Goal: Task Accomplishment & Management: Manage account settings

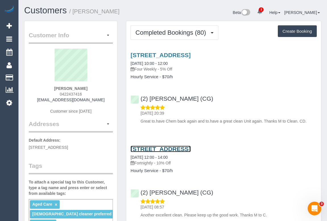
click at [176, 150] on link "5/32 Lawn Rd, Noble Park, VIC 3174" at bounding box center [160, 148] width 60 height 7
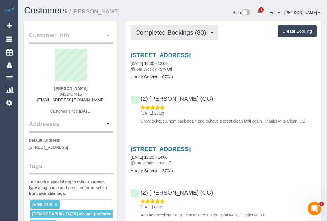
click at [176, 32] on span "Completed Bookings (80)" at bounding box center [171, 32] width 73 height 7
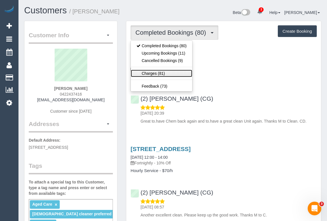
click at [150, 74] on link "Charges (81)" at bounding box center [161, 73] width 61 height 7
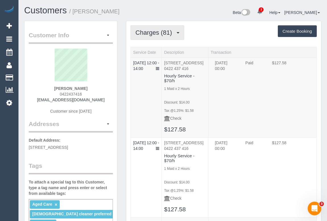
click at [157, 33] on span "Charges (81)" at bounding box center [154, 32] width 39 height 7
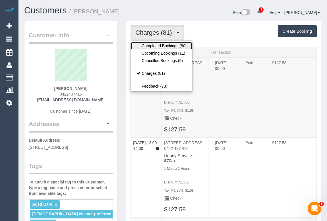
click at [159, 44] on link "Completed Bookings (80)" at bounding box center [161, 45] width 61 height 7
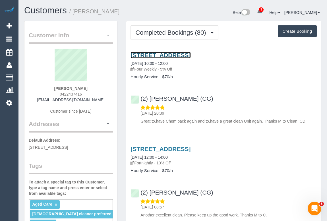
click at [156, 53] on link "5/32 Lawn Rd, Noble Park, VIC 3174" at bounding box center [160, 55] width 60 height 7
drag, startPoint x: 51, startPoint y: 88, endPoint x: 89, endPoint y: 88, distance: 38.1
click at [89, 88] on div "Christopher Daley 0422437416 cdaley397@gmail.com Customer since 2019" at bounding box center [71, 84] width 84 height 71
copy strong "Christopher Daley"
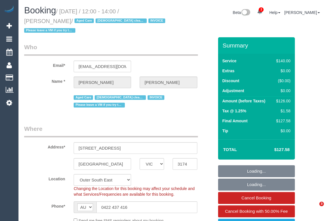
select select "VIC"
select select "string:check"
select select "number:29"
select select "spot1"
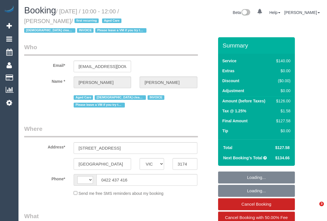
select select "VIC"
select select "string:stripe-pm_1Ry3QQ2GScqysDRVmIhgMF8z"
select select "number:28"
select select "number:14"
select select "number:19"
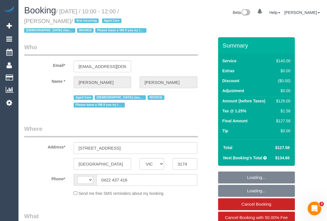
select select "number:24"
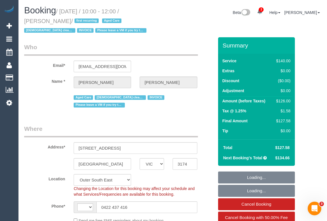
select select "string:AU"
select select "object:1232"
select select "spot1"
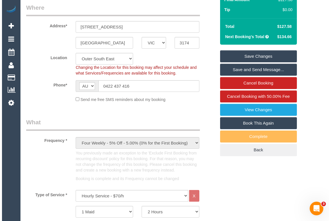
scroll to position [77, 0]
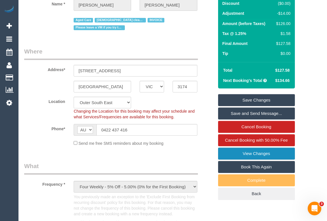
click at [253, 153] on link "View Changes" at bounding box center [256, 153] width 77 height 12
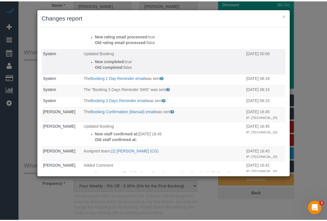
scroll to position [120, 0]
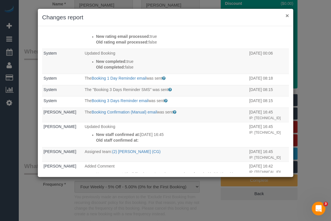
click at [287, 17] on button "×" at bounding box center [286, 16] width 3 height 6
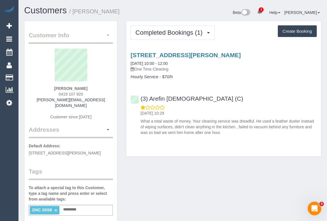
click at [108, 36] on span "button" at bounding box center [108, 35] width 2 height 1
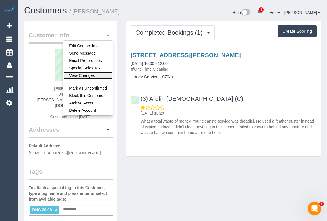
click at [85, 74] on link "View Changes" at bounding box center [87, 75] width 49 height 7
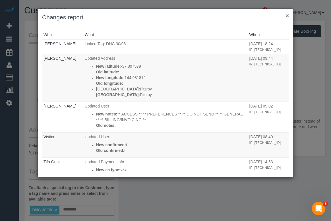
drag, startPoint x: 286, startPoint y: 15, endPoint x: 281, endPoint y: 16, distance: 5.7
click at [286, 15] on button "×" at bounding box center [286, 16] width 3 height 6
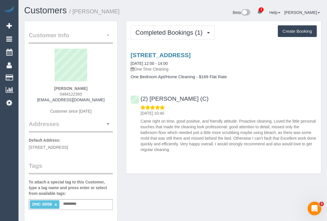
click at [108, 34] on button "button" at bounding box center [108, 35] width 10 height 9
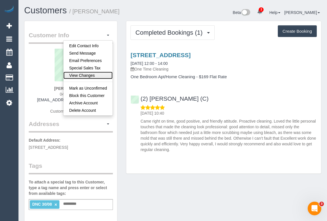
click at [78, 74] on link "View Changes" at bounding box center [87, 75] width 49 height 7
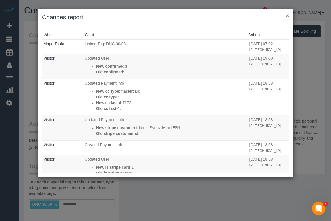
click at [287, 15] on button "×" at bounding box center [286, 16] width 3 height 6
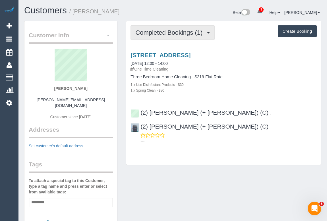
click at [158, 32] on span "Completed Bookings (1)" at bounding box center [170, 32] width 70 height 7
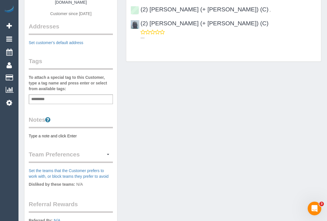
click at [167, 137] on div "Customer Info Edit Contact Info Send Message Email Preferences Special Sales Ta…" at bounding box center [172, 107] width 305 height 379
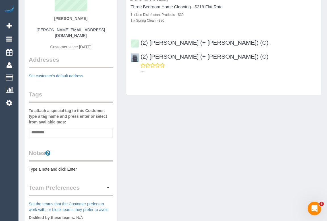
scroll to position [26, 0]
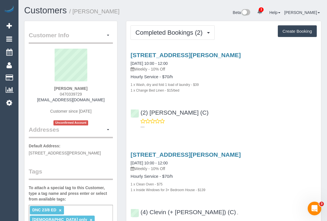
click at [230, 102] on div "[STREET_ADDRESS][PERSON_NAME] [DATE] 10:00 - 12:00 Weekly - 10% Off Hourly Serv…" at bounding box center [223, 89] width 195 height 85
drag, startPoint x: 59, startPoint y: 95, endPoint x: 94, endPoint y: 95, distance: 35.2
click at [94, 95] on div "[PERSON_NAME] 0470339729 [EMAIL_ADDRESS][DOMAIN_NAME] Customer since [DATE] Unc…" at bounding box center [71, 87] width 84 height 77
copy span "0470339729"
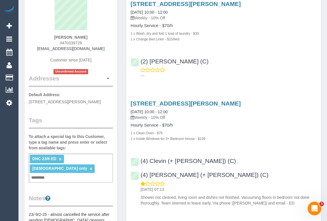
scroll to position [51, 0]
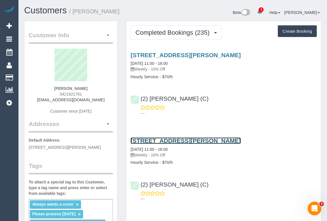
click at [192, 140] on link "143 Clark St, Port Melbourne, VIC 3207" at bounding box center [185, 140] width 110 height 7
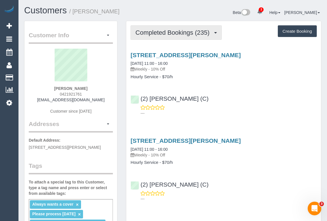
click at [173, 32] on span "Completed Bookings (235)" at bounding box center [173, 32] width 77 height 7
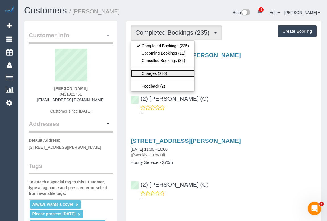
click at [155, 70] on link "Charges (230)" at bounding box center [163, 73] width 64 height 7
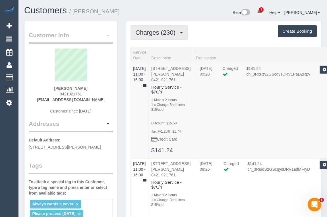
click at [154, 34] on span "Charges (230)" at bounding box center [156, 32] width 43 height 7
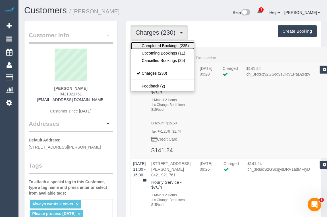
click at [155, 45] on link "Completed Bookings (235)" at bounding box center [163, 45] width 64 height 7
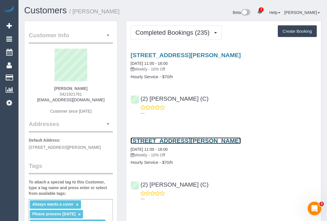
click at [204, 138] on link "143 Clark St, Port Melbourne, VIC 3207" at bounding box center [185, 140] width 110 height 7
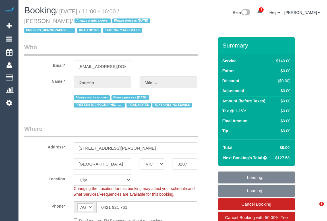
select select "VIC"
select select "number:28"
select select "number:34"
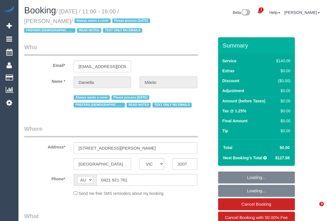
select select "VIC"
select select "string:stripe-pm_1QTxYG2GScqysDRV9h284U4H"
select select "number:28"
select select "number:34"
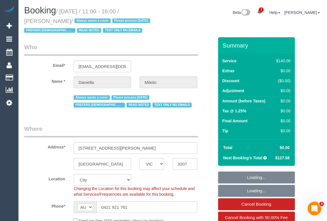
select select "object:765"
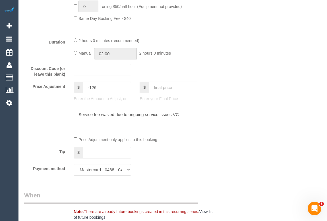
scroll to position [491, 0]
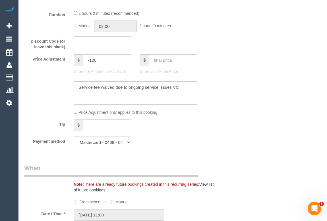
drag, startPoint x: 184, startPoint y: 88, endPoint x: 75, endPoint y: 84, distance: 109.5
click at [75, 84] on textarea at bounding box center [135, 92] width 123 height 23
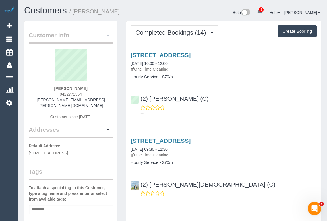
click at [108, 36] on span "button" at bounding box center [108, 35] width 2 height 1
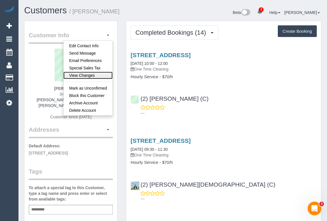
click at [82, 75] on link "View Changes" at bounding box center [87, 75] width 49 height 7
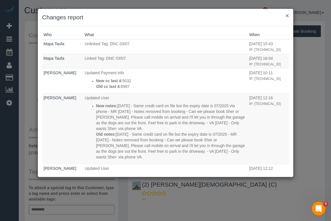
click at [287, 14] on button "×" at bounding box center [286, 16] width 3 height 6
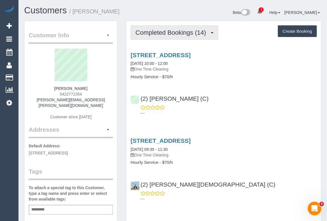
click at [178, 32] on span "Completed Bookings (14)" at bounding box center [171, 32] width 73 height 7
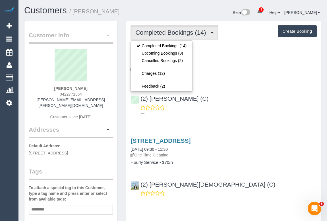
click at [228, 61] on div "88 Perry St, Fairfield, VIC 3078 07/07/2025 10:00 - 12:00 One Time Cleaning" at bounding box center [223, 62] width 186 height 20
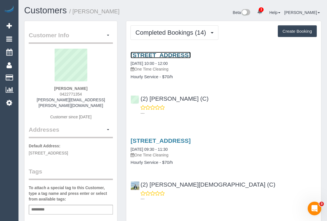
click at [190, 55] on link "88 Perry St, Fairfield, VIC 3078" at bounding box center [160, 55] width 60 height 7
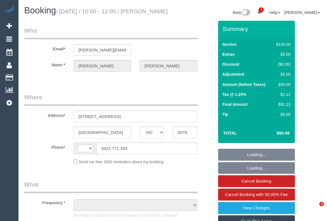
select select "VIC"
select select "object:356"
select select "string:stripe-pm_1Rfrmm2GScqysDRVPcZXHBqR"
select select "number:28"
select select "number:14"
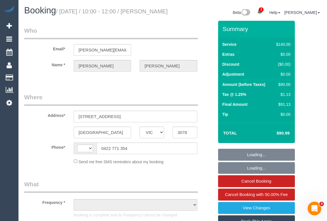
select select "number:19"
select select "number:22"
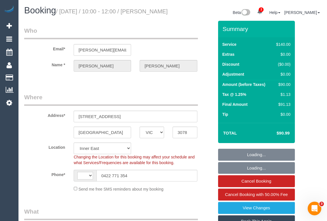
select select "object:509"
select select "string:AU"
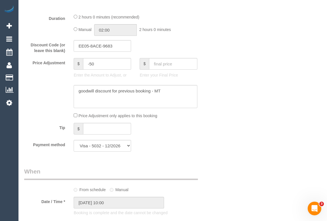
scroll to position [439, 0]
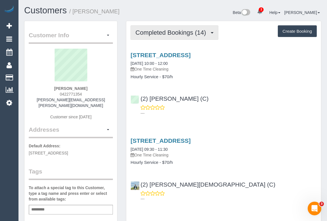
click at [165, 31] on span "Completed Bookings (14)" at bounding box center [171, 32] width 73 height 7
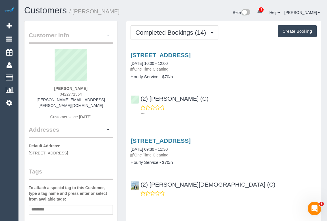
click at [106, 34] on button "button" at bounding box center [108, 35] width 10 height 9
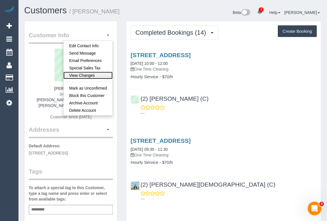
click at [91, 74] on link "View Changes" at bounding box center [87, 75] width 49 height 7
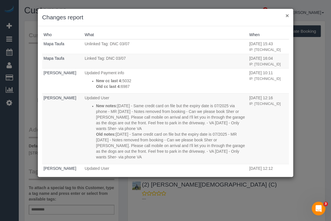
click at [286, 15] on button "×" at bounding box center [286, 16] width 3 height 6
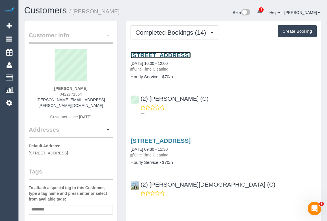
click at [171, 55] on link "88 Perry St, Fairfield, VIC 3078" at bounding box center [160, 55] width 60 height 7
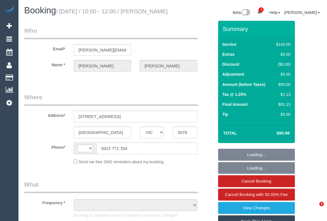
select select "VIC"
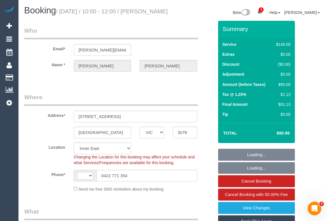
select select "string:stripe-pm_1Rfrmm2GScqysDRVPcZXHBqR"
select select "string:AU"
select select "object:769"
select select "number:28"
select select "number:14"
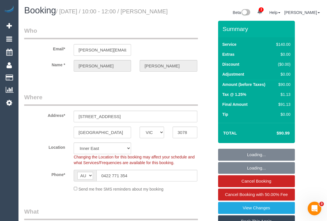
select select "number:19"
select select "number:22"
select select "object:1528"
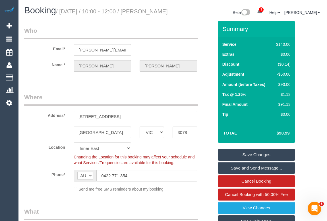
drag, startPoint x: 139, startPoint y: 13, endPoint x: 145, endPoint y: 22, distance: 10.9
click at [145, 15] on h1 "Booking / [DATE] / 10:00 - 12:00 / [PERSON_NAME]" at bounding box center [96, 11] width 144 height 10
copy small "[PERSON_NAME]"
drag, startPoint x: 139, startPoint y: 11, endPoint x: 153, endPoint y: 18, distance: 15.9
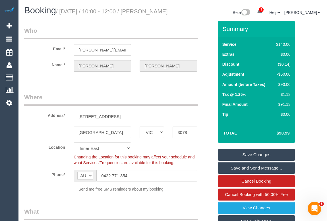
click at [153, 15] on h1 "Booking / [DATE] / 10:00 - 12:00 / [PERSON_NAME]" at bounding box center [96, 11] width 144 height 10
copy small "[PERSON_NAME]"
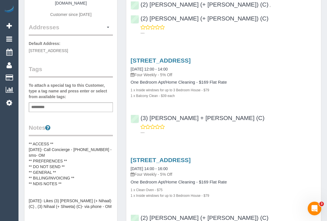
scroll to position [103, 0]
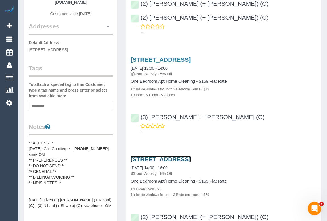
click at [177, 156] on link "[STREET_ADDRESS]" at bounding box center [160, 159] width 60 height 7
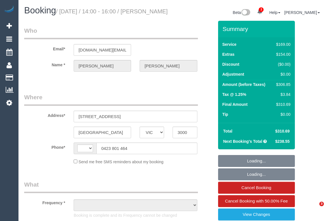
select select "VIC"
select select "object:311"
select select "string:stripe-pm_1QlVLd2GScqysDRVpN2cy1Ds"
select select "number:28"
select select "number:14"
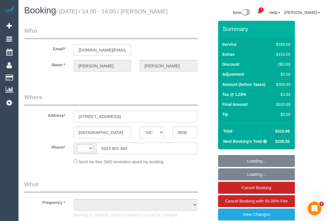
select select "number:20"
select select "number:24"
select select "number:34"
select select "number:26"
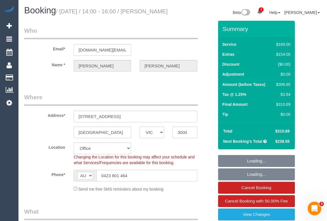
select select "string:AU"
select select "object:2132"
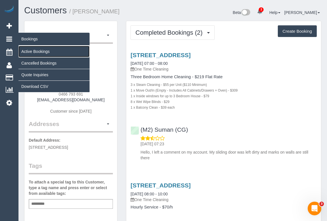
click at [26, 49] on link "Active Bookings" at bounding box center [53, 51] width 71 height 11
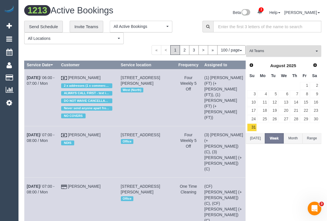
click at [277, 53] on span "All Teams" at bounding box center [281, 51] width 65 height 5
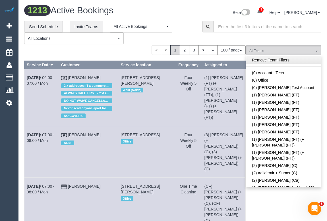
click at [278, 58] on link "Remove Team Filters" at bounding box center [283, 59] width 75 height 7
click at [197, 33] on div "**********" at bounding box center [109, 33] width 178 height 24
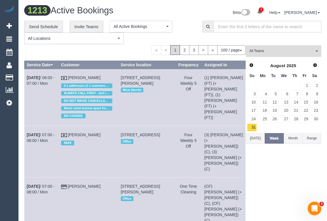
click at [267, 54] on button "All Teams" at bounding box center [283, 51] width 75 height 12
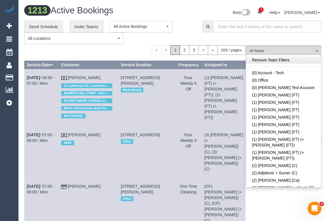
click at [270, 60] on link "Remove Team Filters" at bounding box center [283, 59] width 75 height 7
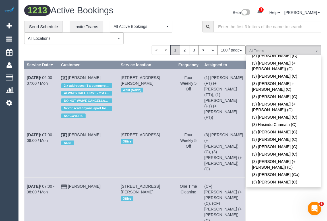
scroll to position [1355, 0]
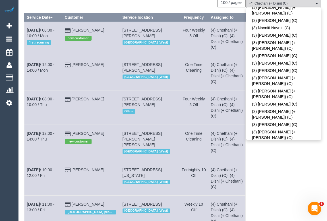
scroll to position [47, 0]
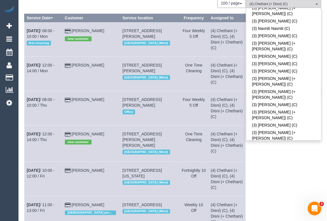
click at [284, 163] on div "(4) Chethani (+ Disni) (C) All Teams Remove Team Filters (0) Account - Tech (0)…" at bounding box center [283, 124] width 75 height 253
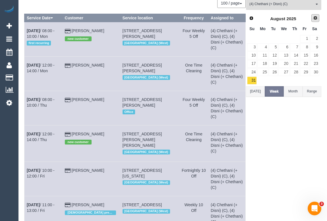
click at [315, 19] on span "Next" at bounding box center [315, 18] width 5 height 5
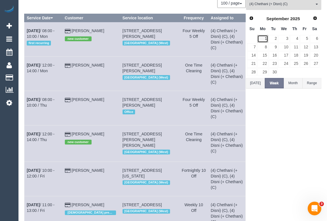
click at [264, 38] on link "1" at bounding box center [262, 39] width 11 height 8
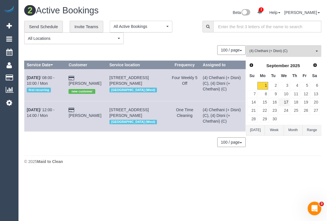
scroll to position [0, 0]
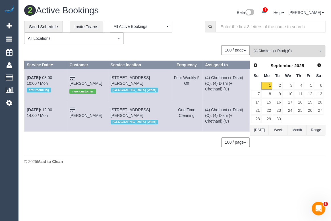
click at [281, 51] on span "(4) Chethani (+ Disni) (C)" at bounding box center [285, 51] width 65 height 5
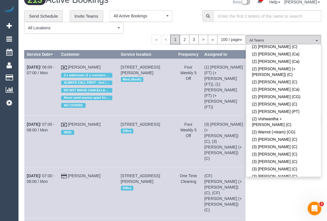
scroll to position [1303, 0]
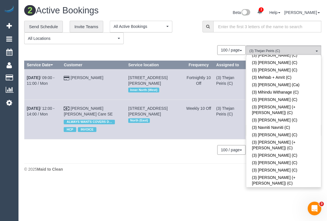
scroll to position [0, 0]
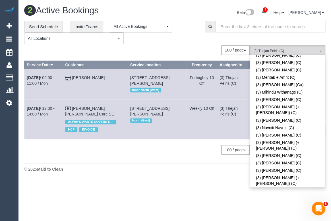
click at [105, 160] on div "2 Active Bookings Beta 3 Your Notifications You have 0 alerts × You have 3 to c…" at bounding box center [174, 90] width 312 height 180
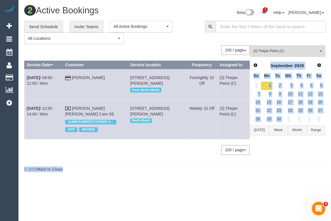
click at [278, 52] on span "(3) Thejan Peiris (C)" at bounding box center [285, 51] width 65 height 5
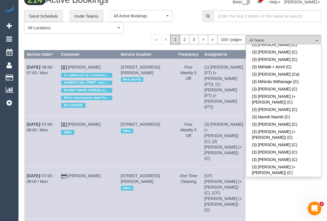
scroll to position [572, 0]
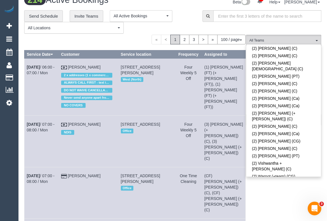
click at [275, 209] on link "(3) [PERSON_NAME] (C)" at bounding box center [283, 212] width 75 height 7
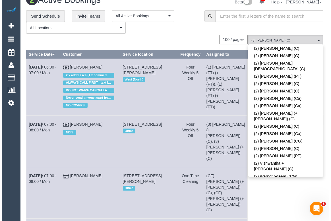
scroll to position [0, 0]
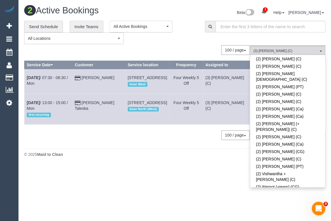
click at [157, 140] on div "100 / page 10 / page 20 / page 30 / page 40 / page 50 / page 100 / page" at bounding box center [136, 135] width 225 height 10
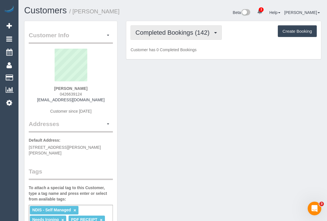
click at [173, 32] on span "Completed Bookings (142)" at bounding box center [173, 32] width 77 height 7
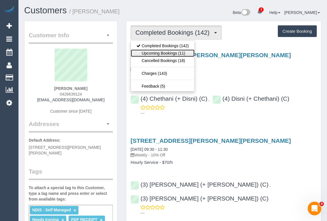
click at [165, 52] on link "Upcoming Bookings (11)" at bounding box center [163, 52] width 64 height 7
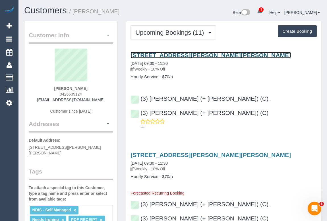
click at [184, 57] on link "17 Kardinia Road, Glen Iris, VIC 3146" at bounding box center [210, 55] width 160 height 7
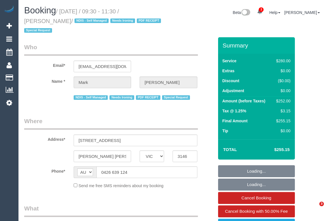
select select "VIC"
select select "string:stripe-pm_1MF9LR2GScqysDRVNAaKuFlm"
select select "240"
select select "number:28"
select select "number:14"
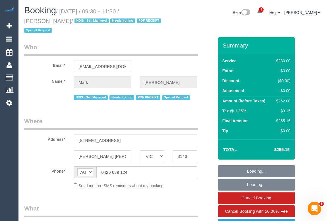
select select "number:19"
select select "number:25"
select select "number:34"
select select "number:13"
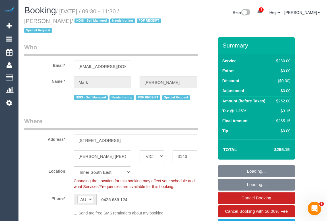
select select "object:1466"
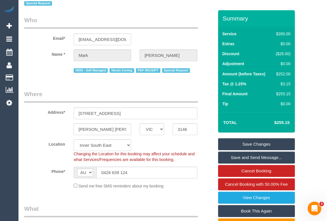
scroll to position [77, 0]
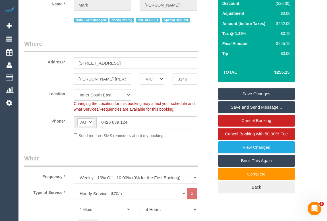
drag, startPoint x: 136, startPoint y: 122, endPoint x: 88, endPoint y: 115, distance: 48.2
click at [88, 115] on sui-booking-location "Location Office City East (North) East (South) Inner East Inner North (East) In…" at bounding box center [119, 113] width 190 height 49
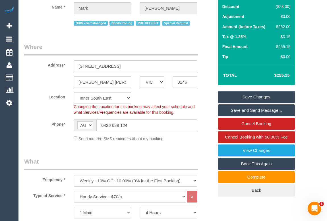
scroll to position [129, 0]
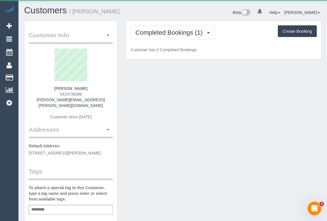
click at [163, 113] on div "Customer Info Edit Contact Info Send Message Email Preferences Special Sales Ta…" at bounding box center [172, 213] width 305 height 385
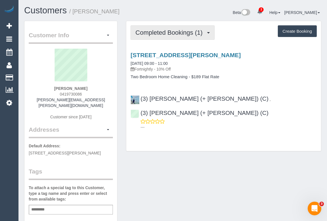
click at [182, 32] on span "Completed Bookings (1)" at bounding box center [170, 32] width 70 height 7
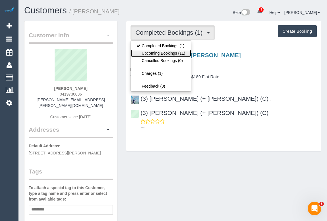
click at [172, 53] on link "Upcoming Bookings (11)" at bounding box center [161, 52] width 60 height 7
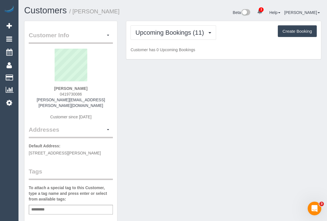
click at [241, 94] on div "Customer Info Edit Contact Info Send Message Email Preferences Special Sales Ta…" at bounding box center [172, 214] width 305 height 386
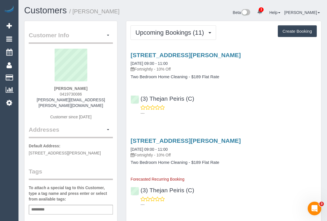
click at [253, 101] on div "(3) Thejan Peiris (C) ---" at bounding box center [223, 103] width 195 height 26
drag, startPoint x: 59, startPoint y: 94, endPoint x: 87, endPoint y: 93, distance: 28.1
click at [87, 93] on div "Monique Brasher 0419730086 monique.brasher@rga.com Customer since 2025" at bounding box center [71, 87] width 84 height 77
copy span "0419730086"
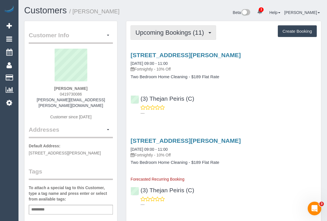
click at [162, 33] on span "Upcoming Bookings (11)" at bounding box center [170, 32] width 71 height 7
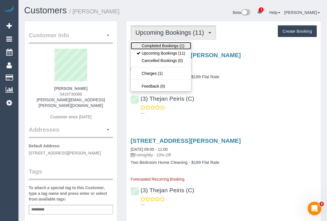
click at [163, 47] on link "Completed Bookings (1)" at bounding box center [161, 45] width 60 height 7
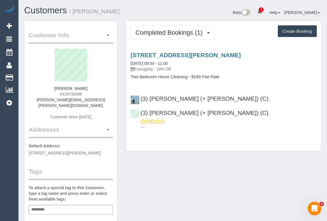
click at [197, 131] on div "Completed Bookings (1) Completed Bookings (1) Upcoming Bookings (11) Cancelled …" at bounding box center [223, 86] width 195 height 130
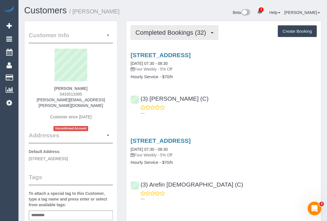
click at [176, 36] on button "Completed Bookings (32)" at bounding box center [174, 32] width 88 height 14
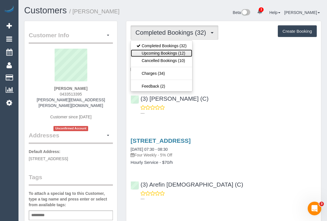
click at [173, 54] on link "Upcoming Bookings (12)" at bounding box center [161, 52] width 61 height 7
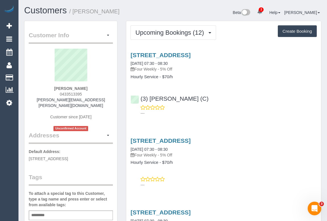
drag, startPoint x: 57, startPoint y: 92, endPoint x: 97, endPoint y: 93, distance: 40.4
click at [97, 93] on div "[PERSON_NAME] 0433513395 [PERSON_NAME][EMAIL_ADDRESS][PERSON_NAME][DOMAIN_NAME]…" at bounding box center [71, 90] width 84 height 82
copy span "0433513395"
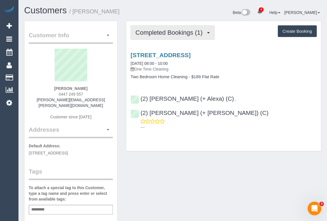
click at [167, 32] on span "Completed Bookings (1)" at bounding box center [170, 32] width 70 height 7
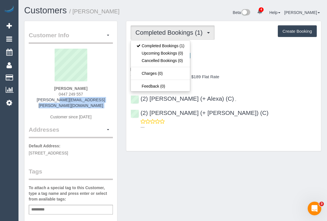
drag, startPoint x: 67, startPoint y: 101, endPoint x: 105, endPoint y: 103, distance: 38.7
click at [105, 103] on div "Angelina Raineri 0447 249 557 angelina.raineri@gmail.com Customer since 2025" at bounding box center [71, 87] width 84 height 77
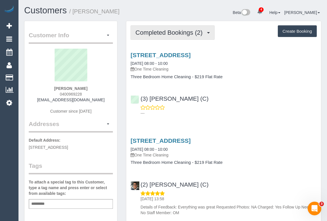
click at [163, 36] on button "Completed Bookings (2)" at bounding box center [172, 32] width 84 height 14
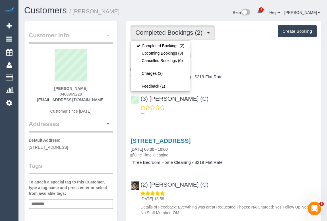
click at [258, 92] on div "(3) [PERSON_NAME] (C) ---" at bounding box center [223, 103] width 195 height 26
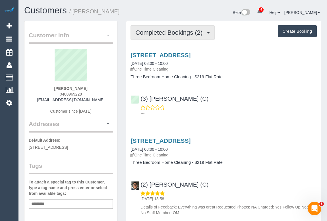
click at [155, 34] on span "Completed Bookings (2)" at bounding box center [170, 32] width 70 height 7
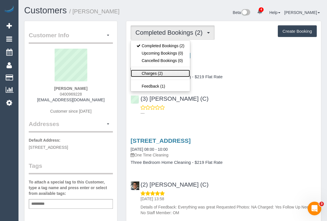
click at [146, 72] on link "Charges (2)" at bounding box center [160, 73] width 59 height 7
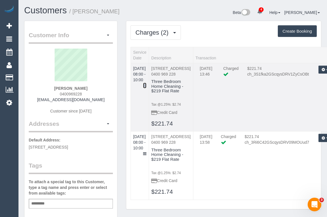
click at [146, 84] on icon at bounding box center [144, 86] width 3 height 4
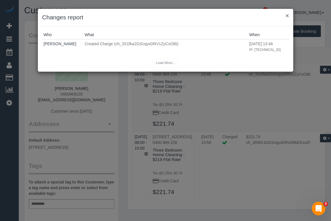
click at [286, 18] on button "×" at bounding box center [286, 16] width 3 height 6
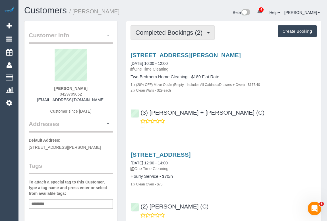
click at [162, 35] on span "Completed Bookings (2)" at bounding box center [170, 32] width 70 height 7
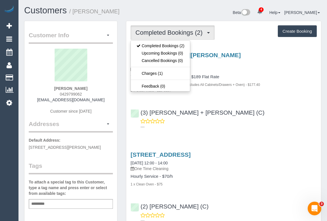
click at [263, 110] on div "(3) Gurdeep + Kamalpreet (C) ---" at bounding box center [223, 117] width 195 height 26
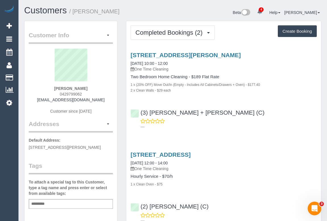
drag, startPoint x: 44, startPoint y: 100, endPoint x: 103, endPoint y: 101, distance: 59.1
click at [103, 101] on div "amelia cameron 0429799062 ameliaecameron@gmail.com Customer since 2025" at bounding box center [71, 84] width 84 height 71
copy link "ameliaecameron@gmail.com"
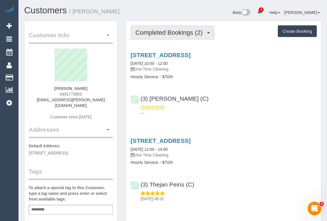
click at [166, 35] on span "Completed Bookings (2)" at bounding box center [170, 32] width 70 height 7
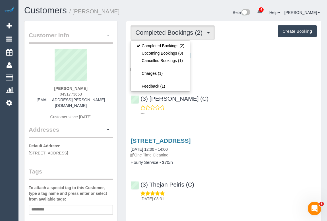
click at [234, 90] on div "(3) Pratham Bagga (C) ---" at bounding box center [223, 103] width 195 height 26
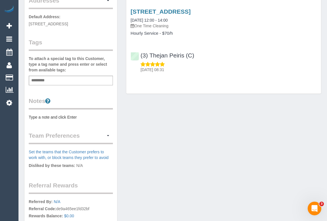
scroll to position [205, 0]
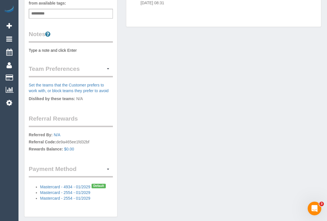
scroll to position [211, 0]
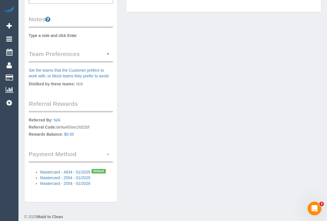
click at [108, 154] on span "button" at bounding box center [108, 154] width 2 height 1
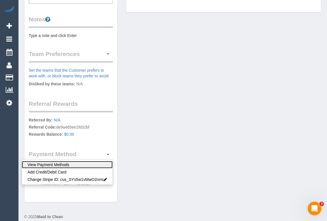
click at [67, 161] on link "View Payment Methods" at bounding box center [67, 164] width 91 height 7
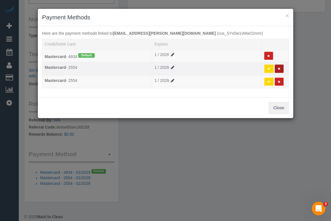
click at [279, 67] on icon at bounding box center [279, 68] width 3 height 3
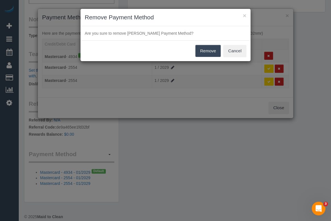
click at [210, 51] on button "Remove" at bounding box center [208, 51] width 26 height 12
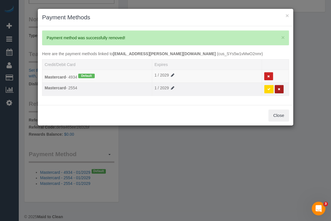
click at [279, 90] on icon at bounding box center [279, 89] width 3 height 3
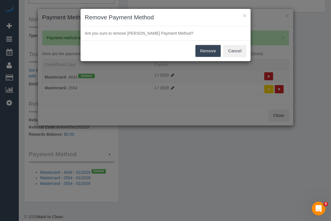
click at [209, 52] on button "Remove" at bounding box center [208, 51] width 26 height 12
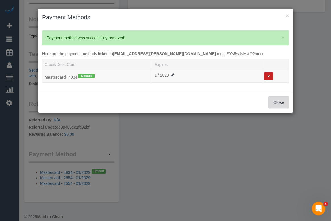
click at [280, 103] on button "Close" at bounding box center [278, 102] width 20 height 12
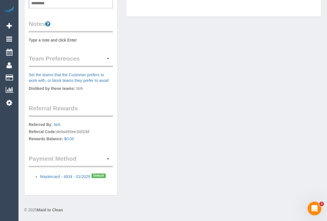
scroll to position [199, 0]
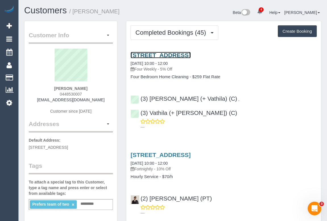
click at [180, 55] on link "12a York Street, Bentleigh East, VIC 3165" at bounding box center [160, 55] width 60 height 7
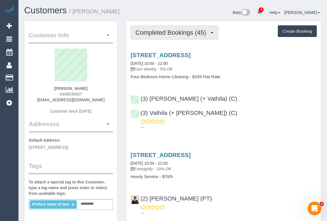
click at [161, 34] on span "Completed Bookings (45)" at bounding box center [171, 32] width 73 height 7
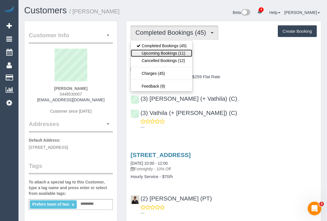
click at [159, 50] on link "Upcoming Bookings (11)" at bounding box center [161, 52] width 61 height 7
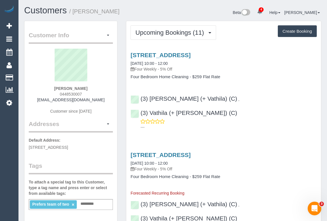
click at [230, 69] on p "Four Weekly - 5% Off" at bounding box center [223, 69] width 186 height 6
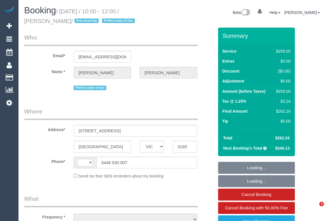
select select "VIC"
select select "string:AU"
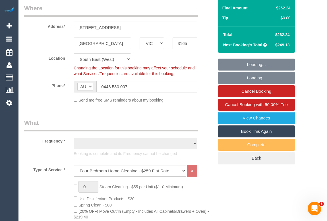
select select "object:898"
select select "string:stripe-pm_1QKTDr2GScqysDRVbhLqpD1O"
select select "number:28"
select select "number:14"
select select "number:19"
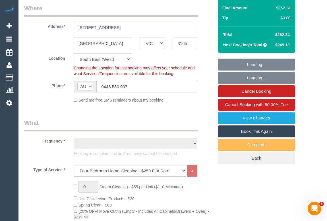
select select "number:22"
select select "number:34"
select select "number:12"
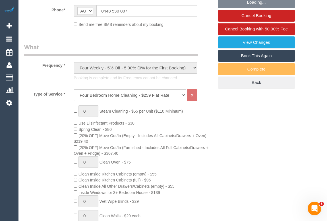
select select "object:903"
select select "spot1"
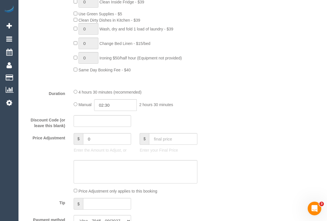
scroll to position [491, 0]
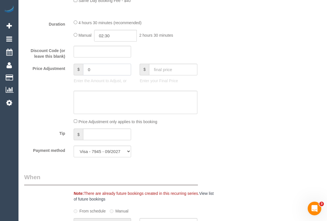
click at [107, 74] on input "0" at bounding box center [107, 70] width 48 height 12
drag, startPoint x: 103, startPoint y: 74, endPoint x: 94, endPoint y: 74, distance: 9.7
click at [94, 74] on input "40" at bounding box center [107, 70] width 48 height 12
click at [88, 71] on input "40" at bounding box center [107, 70] width 48 height 12
type input "-40"
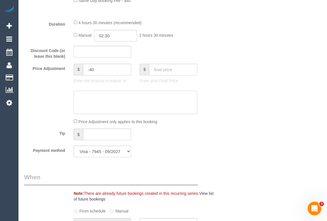
click at [91, 101] on textarea at bounding box center [135, 102] width 123 height 23
click at [92, 98] on textarea at bounding box center [135, 102] width 123 height 23
paste textarea "goodwill gesture"
click at [80, 97] on textarea at bounding box center [135, 102] width 123 height 23
click at [136, 97] on textarea at bounding box center [135, 102] width 123 height 23
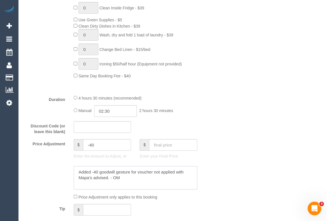
scroll to position [413, 0]
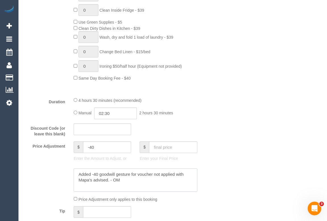
click at [185, 176] on textarea at bounding box center [135, 179] width 123 height 23
drag, startPoint x: 178, startPoint y: 176, endPoint x: 185, endPoint y: 175, distance: 7.2
click at [185, 175] on textarea at bounding box center [135, 179] width 123 height 23
click at [107, 180] on textarea at bounding box center [135, 179] width 123 height 23
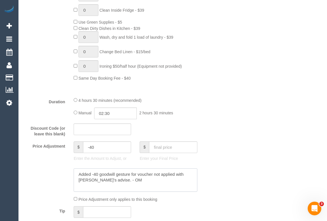
type textarea "Added -40 goodwill gesture for voucher not applied with Mapa's advise. - OM"
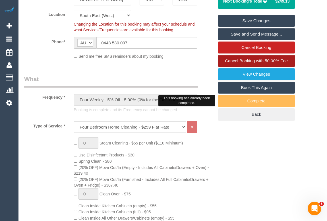
scroll to position [103, 0]
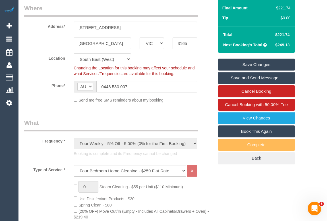
click at [261, 64] on link "Save Changes" at bounding box center [256, 65] width 77 height 12
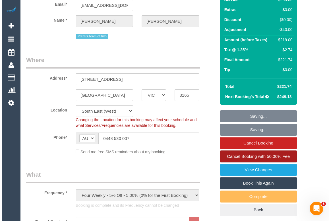
scroll to position [0, 0]
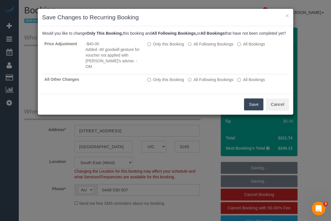
click at [250, 105] on button "Save" at bounding box center [253, 104] width 19 height 12
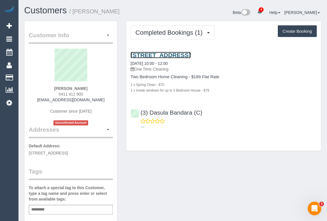
click at [182, 54] on link "16/110 Maltravers Road, Eaglemont, VIC 3179" at bounding box center [160, 55] width 60 height 7
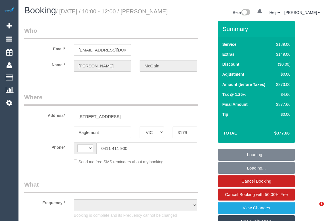
select select "VIC"
select select "string:AU"
select select "object:600"
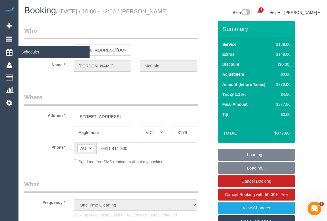
select select "string:stripe-pm_1RynM42GScqysDRV9BZwW82V"
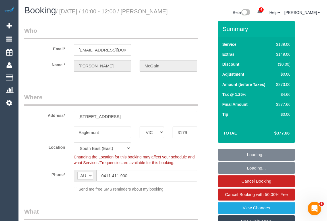
select select "spot1"
select select "number:28"
select select "number:14"
select select "number:19"
select select "number:25"
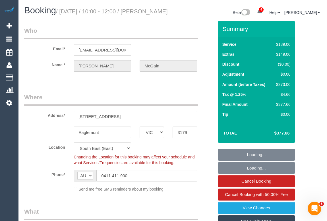
select select "object:1366"
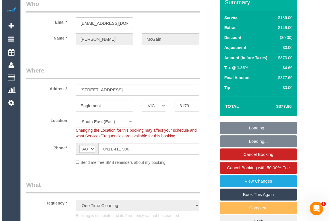
scroll to position [77, 0]
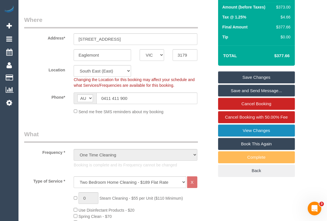
click at [243, 136] on link "View Changes" at bounding box center [256, 130] width 77 height 12
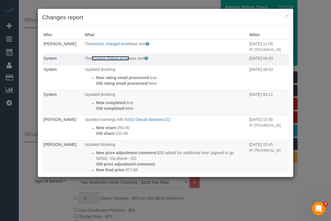
click at [114, 57] on link "Booking Rating email" at bounding box center [111, 58] width 38 height 5
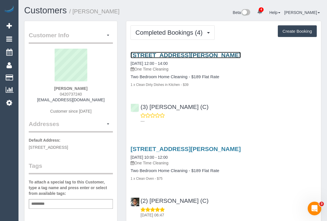
click at [183, 56] on link "[STREET_ADDRESS][PERSON_NAME]" at bounding box center [185, 55] width 110 height 7
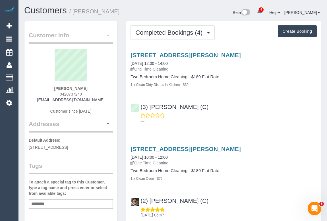
drag, startPoint x: 38, startPoint y: 99, endPoint x: 101, endPoint y: 100, distance: 62.8
click at [101, 100] on div "[PERSON_NAME] 0420737240 [EMAIL_ADDRESS][DOMAIN_NAME] Customer since [DATE]" at bounding box center [71, 84] width 84 height 71
copy link "[EMAIL_ADDRESS][DOMAIN_NAME]"
click at [64, 209] on div "Add a tag" at bounding box center [71, 204] width 84 height 10
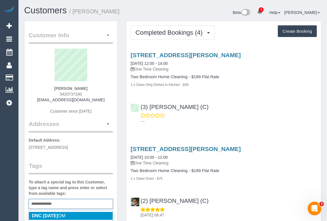
type input "**********"
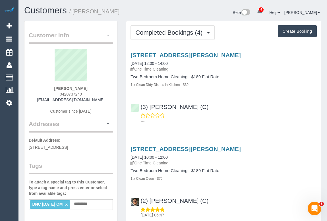
drag, startPoint x: 50, startPoint y: 88, endPoint x: 91, endPoint y: 88, distance: 40.6
click at [91, 88] on div "[PERSON_NAME] 0420737240 [EMAIL_ADDRESS][DOMAIN_NAME] Customer since [DATE]" at bounding box center [71, 84] width 84 height 71
copy strong "[PERSON_NAME]"
drag, startPoint x: 222, startPoint y: 105, endPoint x: 155, endPoint y: 102, distance: 66.8
click at [155, 102] on div "(3) [PERSON_NAME] (C) ---" at bounding box center [223, 112] width 195 height 26
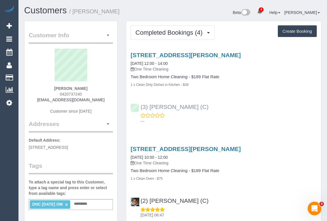
copy link "(3) [PERSON_NAME] (C)"
drag, startPoint x: 56, startPoint y: 102, endPoint x: 107, endPoint y: 103, distance: 51.2
click at [107, 103] on div "[PERSON_NAME] 0420737240 [EMAIL_ADDRESS][DOMAIN_NAME] Customer since [DATE]" at bounding box center [71, 84] width 84 height 71
copy div "[EMAIL_ADDRESS][DOMAIN_NAME]"
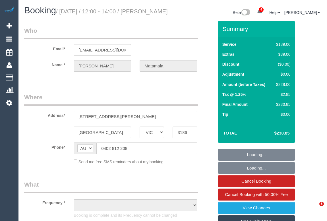
select select "VIC"
select select "string:stripe-pm_1RzyhT2GScqysDRV460V4Uzl"
select select "number:27"
select select "number:14"
select select "number:19"
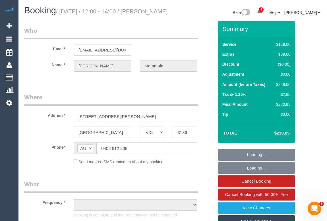
select select "number:24"
select select "number:11"
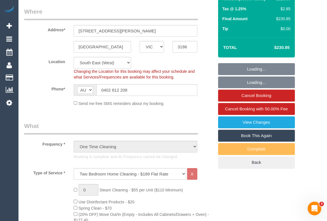
select select "object:1361"
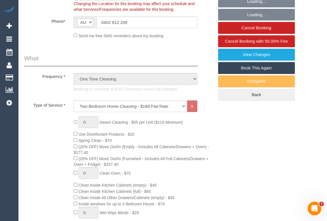
select select "spot1"
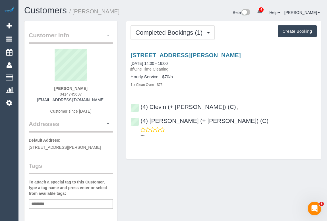
drag, startPoint x: 43, startPoint y: 99, endPoint x: 94, endPoint y: 99, distance: 50.6
click at [94, 99] on div "[PERSON_NAME] 0414745687 [EMAIL_ADDRESS][DOMAIN_NAME] Customer since [DATE]" at bounding box center [71, 84] width 84 height 71
copy link "[EMAIL_ADDRESS][DOMAIN_NAME]"
drag, startPoint x: 57, startPoint y: 89, endPoint x: 105, endPoint y: 91, distance: 48.6
click at [105, 91] on div "[PERSON_NAME] 0414745687 [EMAIL_ADDRESS][DOMAIN_NAME] Customer since [DATE]" at bounding box center [71, 84] width 84 height 71
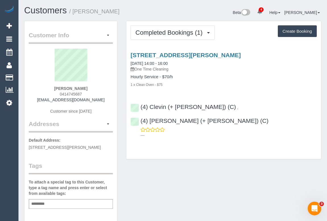
click at [86, 89] on div "[PERSON_NAME] 0414745687 [EMAIL_ADDRESS][DOMAIN_NAME] Customer since [DATE]" at bounding box center [71, 84] width 84 height 71
drag, startPoint x: 87, startPoint y: 87, endPoint x: 51, endPoint y: 85, distance: 36.1
click at [51, 85] on div "[PERSON_NAME] 0414745687 [EMAIL_ADDRESS][DOMAIN_NAME] Customer since [DATE]" at bounding box center [71, 84] width 84 height 71
copy strong "[PERSON_NAME]"
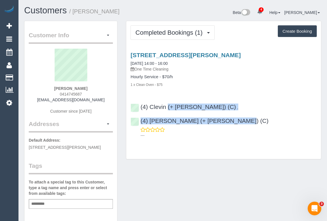
drag, startPoint x: 281, startPoint y: 106, endPoint x: 138, endPoint y: 102, distance: 143.6
click at [138, 102] on div "(4) Clevin (+ [PERSON_NAME]) (C) , (4) [PERSON_NAME] (+ [PERSON_NAME]) (C) ---" at bounding box center [223, 119] width 195 height 40
copy div "(4) Clevin (+ [PERSON_NAME]) (C) , (4) [PERSON_NAME] (+ [PERSON_NAME]) (C)"
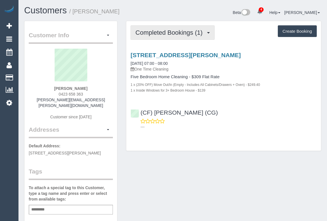
click at [163, 35] on span "Completed Bookings (1)" at bounding box center [170, 32] width 70 height 7
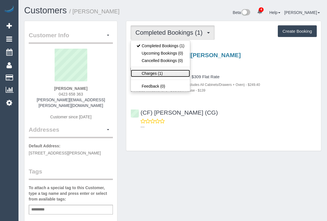
click at [148, 74] on link "Charges (1)" at bounding box center [160, 73] width 59 height 7
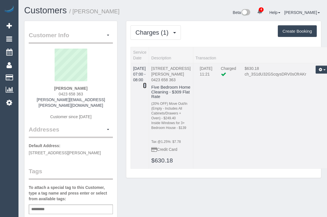
click at [146, 84] on icon at bounding box center [144, 86] width 3 height 4
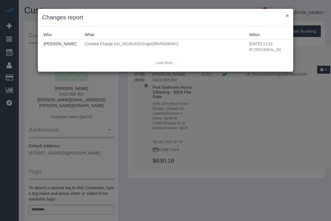
click at [287, 16] on button "×" at bounding box center [286, 16] width 3 height 6
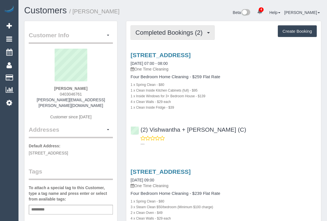
click at [181, 26] on button "Completed Bookings (2)" at bounding box center [172, 32] width 84 height 14
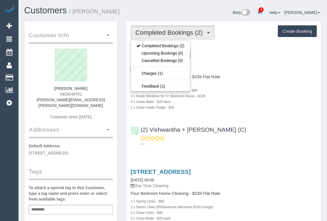
click at [254, 105] on div "1 x Clean Inside Fridge - $39" at bounding box center [223, 107] width 186 height 6
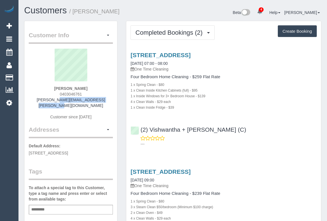
drag, startPoint x: 38, startPoint y: 99, endPoint x: 102, endPoint y: 100, distance: 63.9
click at [102, 100] on div "[PERSON_NAME] 0403046761 [PERSON_NAME][EMAIL_ADDRESS][PERSON_NAME][DOMAIN_NAME]…" at bounding box center [71, 87] width 84 height 77
copy link "[PERSON_NAME][EMAIL_ADDRESS][PERSON_NAME][DOMAIN_NAME]"
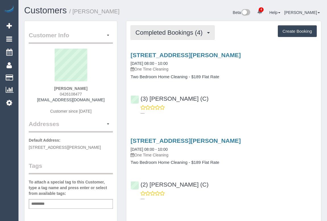
click at [167, 32] on span "Completed Bookings (4)" at bounding box center [170, 32] width 70 height 7
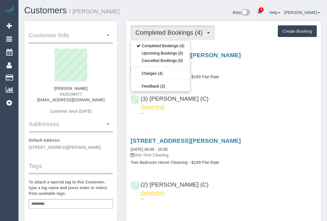
click at [234, 102] on div "(3) [PERSON_NAME] (C) ---" at bounding box center [223, 103] width 195 height 26
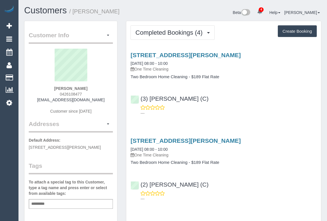
drag, startPoint x: 57, startPoint y: 94, endPoint x: 95, endPoint y: 95, distance: 38.1
click at [95, 95] on div "[PERSON_NAME] 0426108477 [EMAIL_ADDRESS][DOMAIN_NAME] Customer since [DATE]" at bounding box center [71, 84] width 84 height 71
copy span "0426108477"
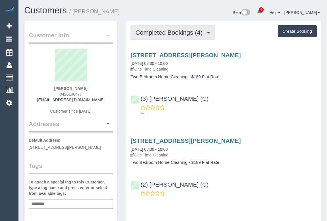
click at [150, 33] on span "Completed Bookings (4)" at bounding box center [170, 32] width 70 height 7
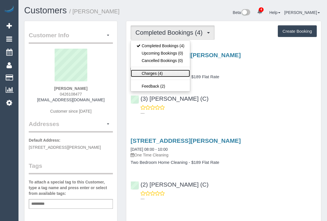
click at [151, 74] on link "Charges (4)" at bounding box center [160, 73] width 59 height 7
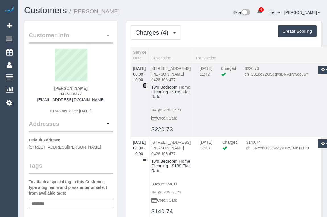
click at [146, 84] on icon at bounding box center [144, 86] width 3 height 4
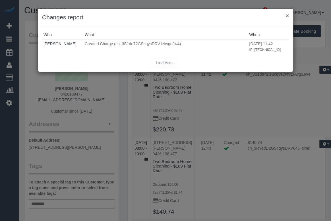
click at [287, 17] on button "×" at bounding box center [286, 16] width 3 height 6
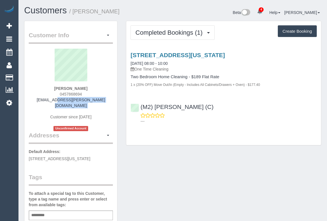
drag, startPoint x: 43, startPoint y: 99, endPoint x: 109, endPoint y: 104, distance: 65.8
click at [109, 104] on div "[PERSON_NAME] 0457868694 [EMAIL_ADDRESS][PERSON_NAME][DOMAIN_NAME] Customer sin…" at bounding box center [71, 90] width 84 height 82
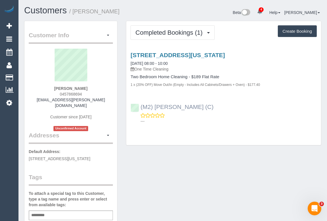
drag, startPoint x: 217, startPoint y: 106, endPoint x: 141, endPoint y: 107, distance: 75.9
click at [141, 107] on div "(M2) [PERSON_NAME] (C) ---" at bounding box center [223, 112] width 195 height 26
copy link "(M2) [PERSON_NAME] (C)"
click at [57, 210] on div "Add a tag" at bounding box center [71, 215] width 84 height 10
type input "*"
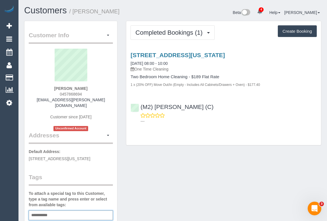
type input "**********"
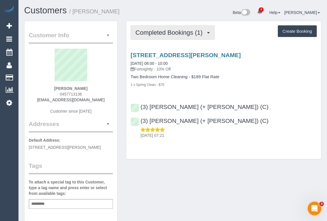
click at [174, 30] on span "Completed Bookings (1)" at bounding box center [170, 32] width 70 height 7
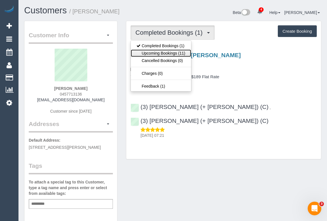
click at [166, 51] on link "Upcoming Bookings (11)" at bounding box center [161, 52] width 60 height 7
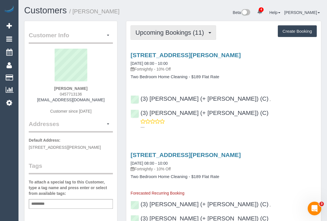
click at [156, 31] on span "Upcoming Bookings (11)" at bounding box center [170, 32] width 71 height 7
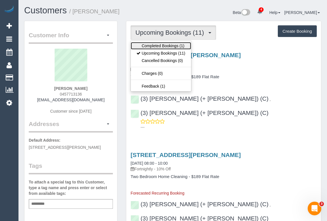
click at [159, 43] on link "Completed Bookings (1)" at bounding box center [161, 45] width 60 height 7
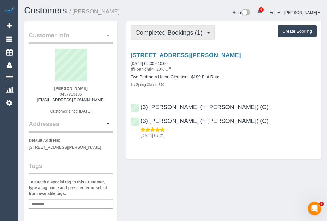
click at [165, 36] on button "Completed Bookings (1)" at bounding box center [172, 32] width 84 height 14
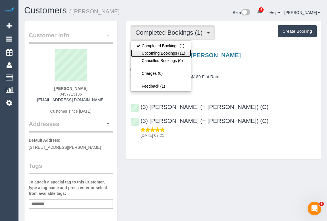
click at [163, 52] on link "Upcoming Bookings (11)" at bounding box center [161, 52] width 60 height 7
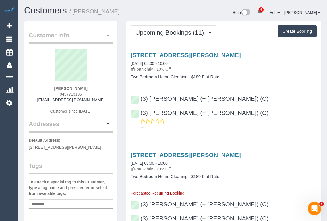
click at [248, 147] on div "32 Lyle Street, Brunswick, VIC 3056 25/09/2025 08:00 - 10:00 Fortnightly - 10% …" at bounding box center [223, 192] width 195 height 91
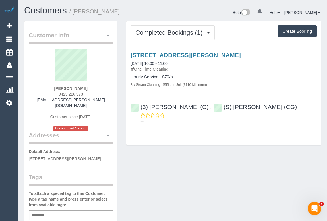
drag, startPoint x: 46, startPoint y: 93, endPoint x: 89, endPoint y: 92, distance: 42.6
click at [89, 92] on div "Julian Wakeford 0423 226 373 julian.h.wakeford@gmail.com Customer since 2025 Un…" at bounding box center [71, 90] width 84 height 82
copy span "0423 226 373"
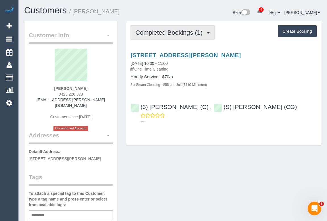
drag, startPoint x: 169, startPoint y: 34, endPoint x: 166, endPoint y: 43, distance: 9.3
click at [169, 34] on span "Completed Bookings (1)" at bounding box center [170, 32] width 70 height 7
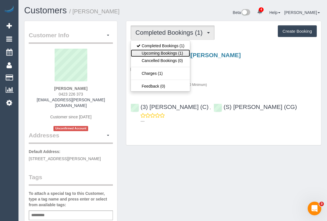
click at [163, 54] on link "Upcoming Bookings (1)" at bounding box center [160, 52] width 59 height 7
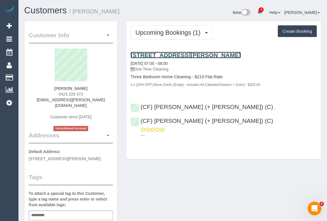
click at [186, 56] on link "245 Ross St, Port Melbourne, VIC 3207" at bounding box center [185, 55] width 110 height 7
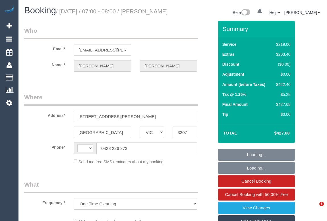
select select "VIC"
select select "string:AU"
select select "string:stripe-pm_1RqRQ82GScqysDRVwoOBDfRc"
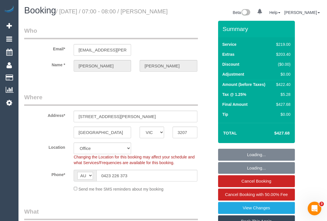
select select "object:851"
select select "number:28"
select select "number:14"
select select "number:19"
select select "number:24"
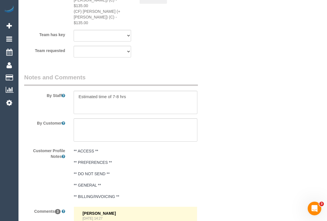
scroll to position [930, 0]
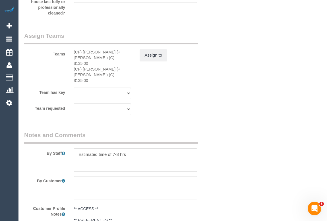
scroll to position [982, 0]
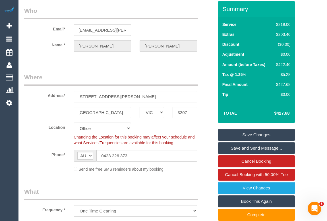
scroll to position [0, 0]
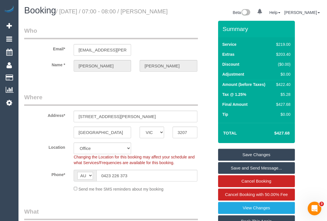
click at [183, 20] on div "Beta 0 Your Notifications You have 0 alerts Help Help Docs Take a Tour Contact …" at bounding box center [249, 13] width 153 height 15
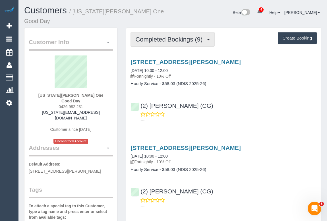
click at [161, 36] on span "Completed Bookings (9)" at bounding box center [170, 39] width 70 height 7
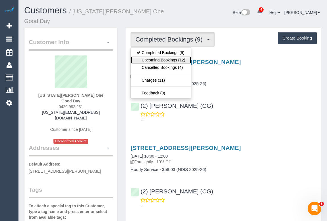
click at [156, 56] on link "Upcoming Bookings (12)" at bounding box center [161, 59] width 60 height 7
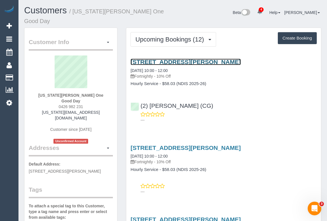
click at [160, 59] on link "[STREET_ADDRESS][PERSON_NAME]" at bounding box center [185, 62] width 110 height 7
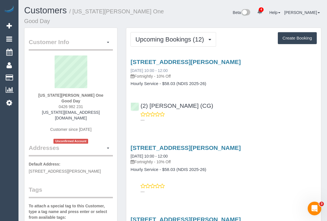
drag, startPoint x: 177, startPoint y: 64, endPoint x: 130, endPoint y: 62, distance: 46.6
click at [130, 62] on div "38 Blanche Street, Ardeer, VIC 3022 01/09/2025 10:00 - 12:00 Fortnightly - 10% …" at bounding box center [223, 69] width 186 height 20
copy link "01/09/2025 10:00 - 12:00"
click at [176, 73] on p "Fortnightly - 10% Off" at bounding box center [223, 76] width 186 height 6
drag, startPoint x: 136, startPoint y: 68, endPoint x: 153, endPoint y: 68, distance: 17.6
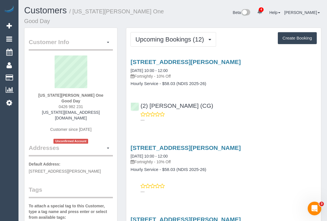
click at [153, 73] on p "Fortnightly - 10% Off" at bounding box center [223, 76] width 186 height 6
drag, startPoint x: 129, startPoint y: 77, endPoint x: 159, endPoint y: 77, distance: 29.6
click at [159, 77] on div "38 Blanche Street, Ardeer, VIC 3022 01/09/2025 10:00 - 12:00 Fortnightly - 10% …" at bounding box center [223, 73] width 195 height 28
copy h4 "Hourly Service"
drag, startPoint x: 63, startPoint y: 152, endPoint x: 75, endPoint y: 152, distance: 11.7
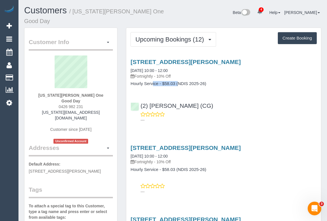
click at [75, 169] on span "38 Blanche Street, Ardeer, VIC 3022" at bounding box center [65, 171] width 72 height 5
copy span "Ardeer,"
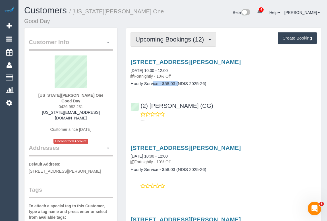
click at [180, 36] on span "Upcoming Bookings (12)" at bounding box center [170, 39] width 71 height 7
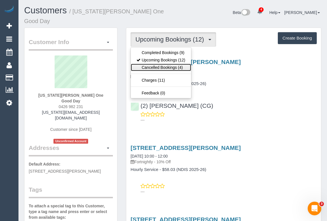
click at [159, 64] on link "Cancelled Bookings (4)" at bounding box center [161, 67] width 60 height 7
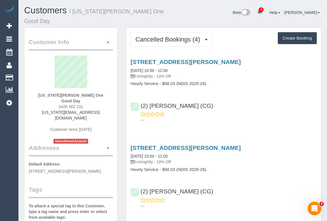
drag, startPoint x: 245, startPoint y: 119, endPoint x: 257, endPoint y: 133, distance: 19.0
click at [249, 117] on div "38 Blanche Street, Ardeer, VIC 3022 01/09/2025 10:00 - 12:00 Fortnightly - 10% …" at bounding box center [223, 90] width 195 height 72
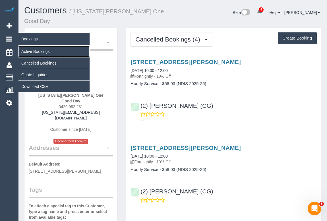
click at [28, 54] on link "Active Bookings" at bounding box center [53, 51] width 71 height 11
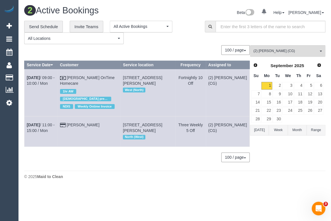
click at [190, 193] on body "0 Beta Your Notifications You have 0 alerts Add Booking Bookings Active Booking…" at bounding box center [165, 110] width 331 height 221
click at [282, 51] on span "(2) [PERSON_NAME] (CG)" at bounding box center [285, 51] width 65 height 5
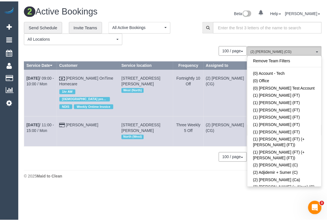
scroll to position [410, 0]
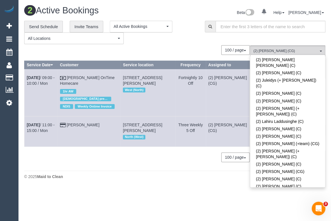
click at [317, 199] on span at bounding box center [319, 201] width 4 height 4
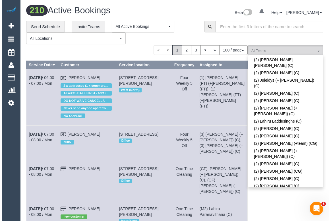
scroll to position [1444, 0]
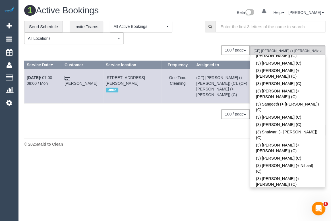
click at [180, 45] on div "100 / page 10 / page 20 / page 30 / page 40 / page 50 / page 100 / page" at bounding box center [136, 50] width 225 height 10
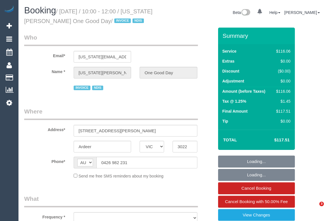
select select "VIC"
select select "number:30"
select select "number:14"
select select "number:19"
select select "number:23"
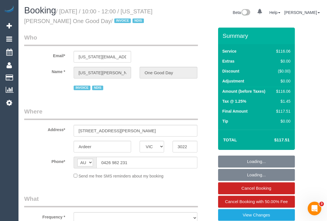
select select "number:34"
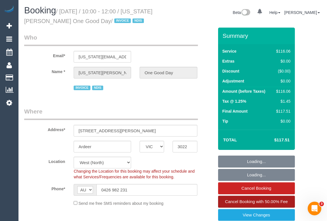
select select "object:1294"
click at [263, 201] on span "Cancel Booking with 50.00% Fee" at bounding box center [256, 201] width 63 height 5
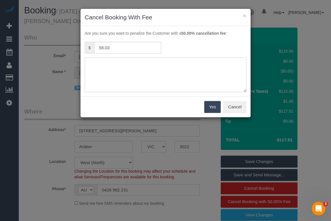
click at [122, 66] on textarea at bounding box center [165, 74] width 161 height 35
click at [95, 63] on textarea at bounding box center [165, 74] width 161 height 35
type textarea "No access - OM"
click at [210, 104] on button "Yes" at bounding box center [212, 107] width 16 height 12
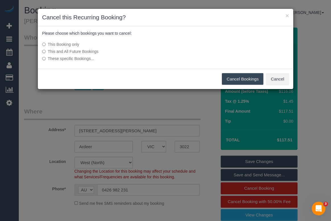
click at [243, 79] on button "Cancel Bookings" at bounding box center [243, 79] width 42 height 12
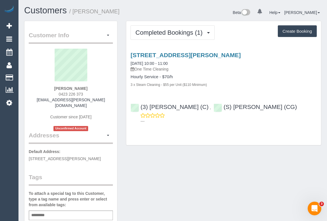
click at [188, 136] on div "Completed Bookings (1) Completed Bookings (1) Upcoming Bookings (1) Cancelled B…" at bounding box center [223, 83] width 195 height 124
drag, startPoint x: 75, startPoint y: 93, endPoint x: 100, endPoint y: 93, distance: 25.3
click at [100, 93] on div "[PERSON_NAME] 0423 226 373 [PERSON_NAME][EMAIL_ADDRESS][PERSON_NAME][DOMAIN_NAM…" at bounding box center [71, 90] width 84 height 82
copy span "0423 226 373"
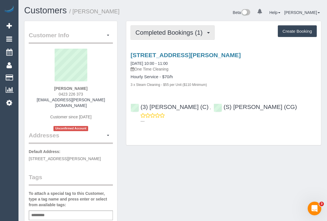
drag, startPoint x: 166, startPoint y: 33, endPoint x: 160, endPoint y: 43, distance: 12.2
click at [166, 33] on span "Completed Bookings (1)" at bounding box center [170, 32] width 70 height 7
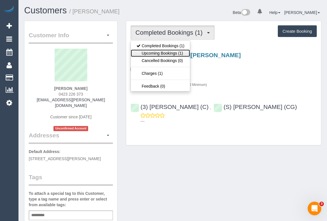
click at [164, 53] on link "Upcoming Bookings (1)" at bounding box center [160, 52] width 59 height 7
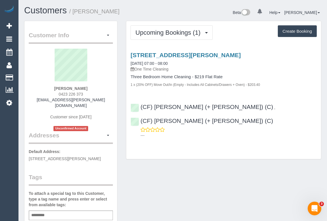
click at [176, 140] on div "Upcoming Bookings (1) Completed Bookings (1) Upcoming Bookings (1) Cancelled Bo…" at bounding box center [223, 90] width 195 height 138
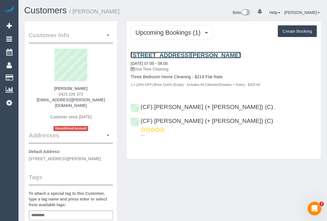
click at [171, 54] on link "245 Ross St, Port Melbourne, VIC 3207" at bounding box center [185, 55] width 110 height 7
click at [172, 55] on link "245 Ross St, Port Melbourne, VIC 3207" at bounding box center [185, 55] width 110 height 7
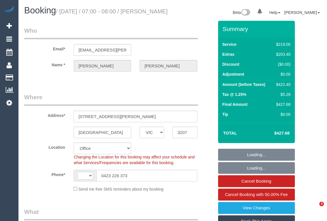
select select "VIC"
select select "number:28"
select select "number:14"
select select "number:19"
select select "number:24"
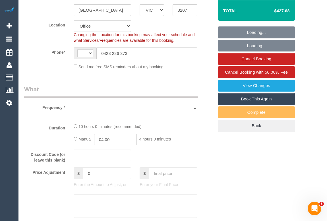
scroll to position [125, 0]
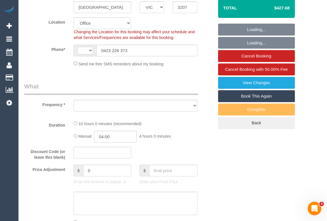
select select "string:AU"
select select "object:750"
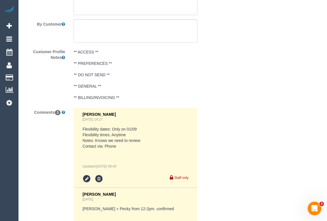
select select "string:stripe-pm_1RqRQ82GScqysDRVwoOBDfRc"
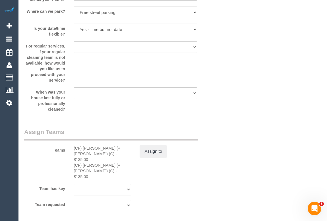
select select "object:2010"
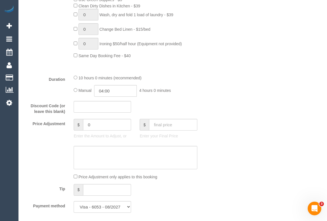
scroll to position [350, 0]
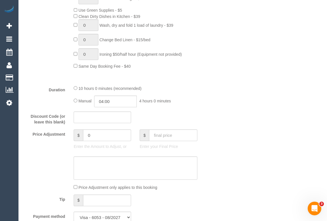
scroll to position [402, 0]
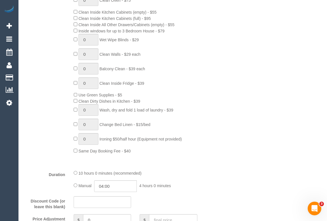
scroll to position [273, 0]
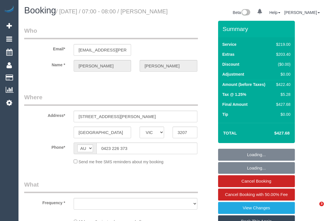
select select "VIC"
select select "object:604"
select select "string:stripe-pm_1RqRQ82GScqysDRVwoOBDfRc"
select select "number:28"
select select "number:14"
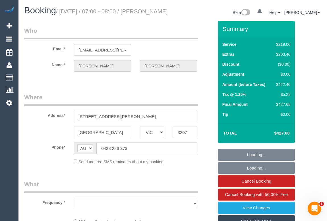
select select "number:19"
select select "number:24"
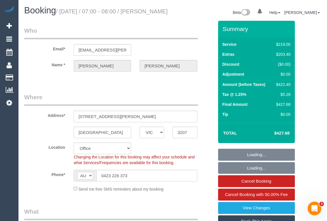
select select "object:851"
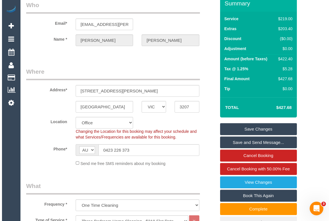
scroll to position [103, 0]
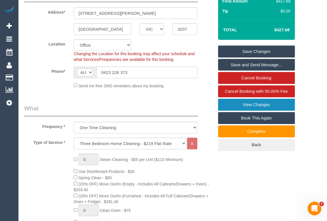
click at [247, 110] on link "View Changes" at bounding box center [256, 105] width 77 height 12
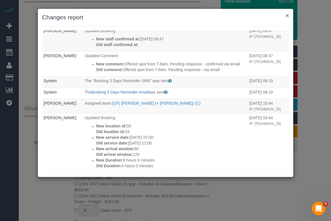
click at [287, 16] on button "×" at bounding box center [286, 16] width 3 height 6
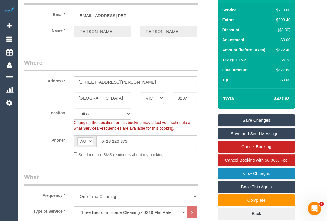
scroll to position [26, 0]
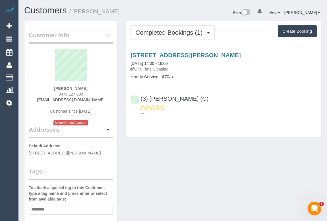
drag, startPoint x: 56, startPoint y: 93, endPoint x: 95, endPoint y: 94, distance: 39.8
click at [95, 94] on div "[PERSON_NAME] 0470 127 830 [EMAIL_ADDRESS][DOMAIN_NAME] Customer since [DATE] U…" at bounding box center [71, 87] width 84 height 77
copy span "0470 127 830"
drag, startPoint x: 41, startPoint y: 101, endPoint x: 103, endPoint y: 102, distance: 62.0
click at [103, 102] on div "[PERSON_NAME] 0470 127 830 [EMAIL_ADDRESS][DOMAIN_NAME] Customer since [DATE] U…" at bounding box center [71, 87] width 84 height 77
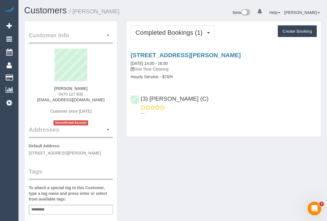
copy link "[EMAIL_ADDRESS][DOMAIN_NAME]"
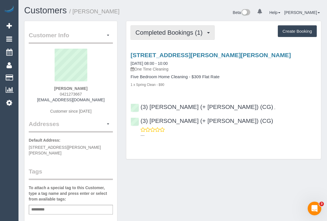
click at [164, 34] on span "Completed Bookings (1)" at bounding box center [170, 32] width 70 height 7
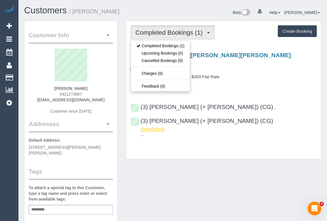
click at [259, 78] on h4 "Five Bedroom Home Cleaning - $309 Flat Rate" at bounding box center [223, 76] width 186 height 5
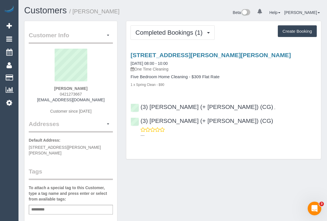
click at [162, 172] on div "Customer Info Edit Contact Info Send Message Email Preferences Special Sales Ta…" at bounding box center [172, 214] width 305 height 386
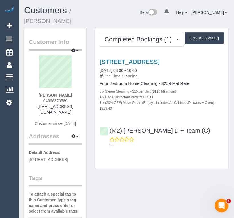
drag, startPoint x: 40, startPoint y: 94, endPoint x: 72, endPoint y: 93, distance: 32.1
click at [72, 93] on div "[PERSON_NAME] 04666870580 [EMAIL_ADDRESS][DOMAIN_NAME] Customer since [DATE]" at bounding box center [55, 93] width 53 height 77
copy strong "[PERSON_NAME]"
click at [128, 62] on link "[STREET_ADDRESS]" at bounding box center [129, 62] width 60 height 7
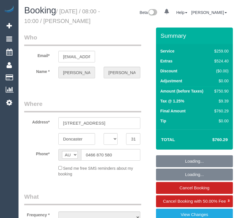
select select "VIC"
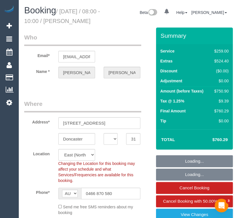
select select "object:586"
select select "string:stripe-pm_1Ru7cs2GScqysDRVSQN4Cprv"
select select "number:28"
select select "number:14"
select select "number:19"
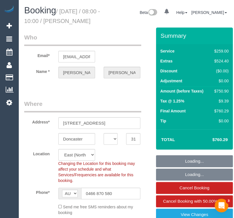
select select "number:25"
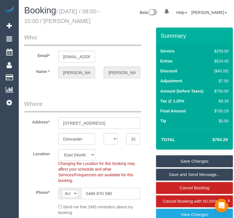
drag, startPoint x: 118, startPoint y: 193, endPoint x: 70, endPoint y: 193, distance: 47.2
click at [70, 193] on div "AF AL DZ AD AO AI AQ AG AR AM AW AU AT AZ BS BH BD BB BY BE BZ BJ BM BT BO BA B…" at bounding box center [99, 194] width 82 height 12
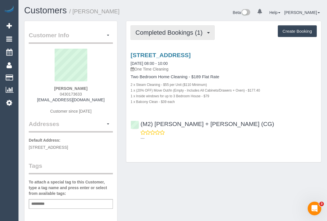
click at [176, 37] on button "Completed Bookings (1)" at bounding box center [172, 32] width 84 height 14
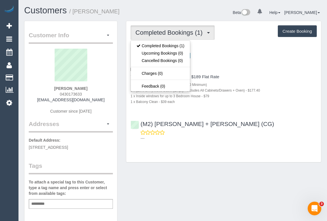
click at [243, 111] on div "[STREET_ADDRESS] [DATE] 08:00 - 10:00 One Time Cleaning Two Bedroom Home Cleani…" at bounding box center [223, 95] width 195 height 97
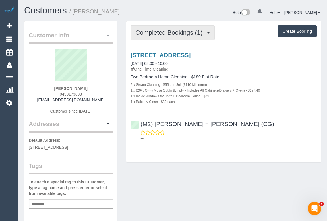
click at [172, 33] on span "Completed Bookings (1)" at bounding box center [170, 32] width 70 height 7
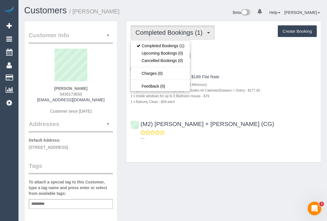
click at [249, 122] on div "(M2) [PERSON_NAME] + [PERSON_NAME] (CG) ---" at bounding box center [223, 129] width 195 height 26
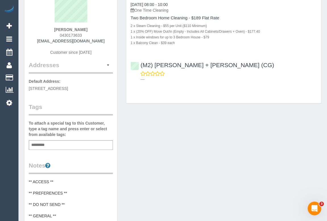
scroll to position [12, 0]
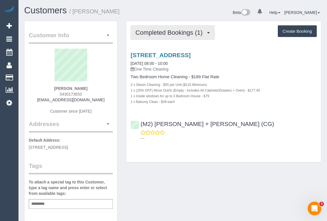
click at [163, 35] on span "Completed Bookings (1)" at bounding box center [170, 32] width 70 height 7
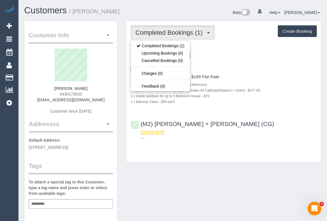
click at [253, 134] on div "---" at bounding box center [223, 135] width 186 height 11
